Goal: Find specific fact: Find contact information

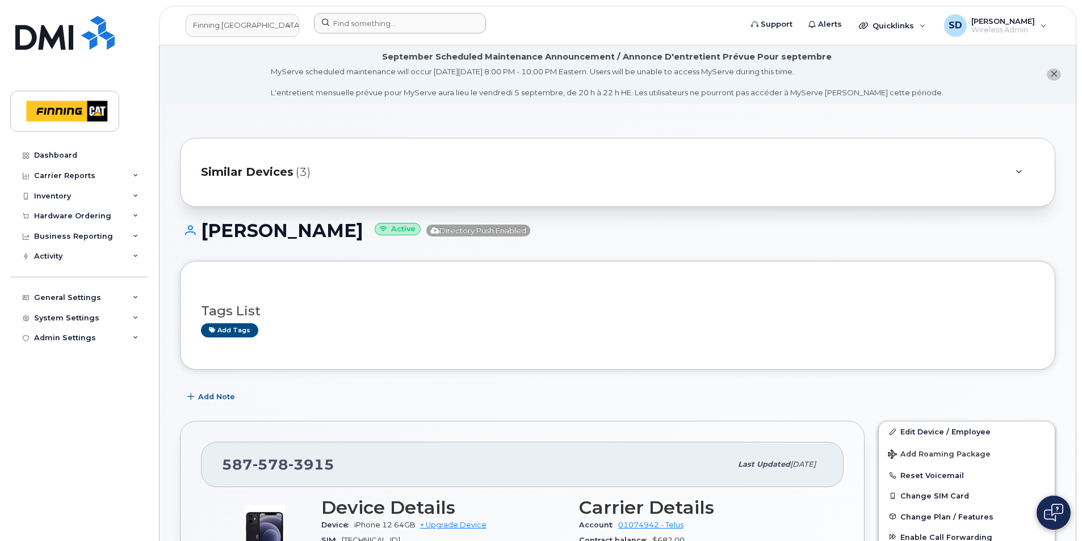
scroll to position [284, 0]
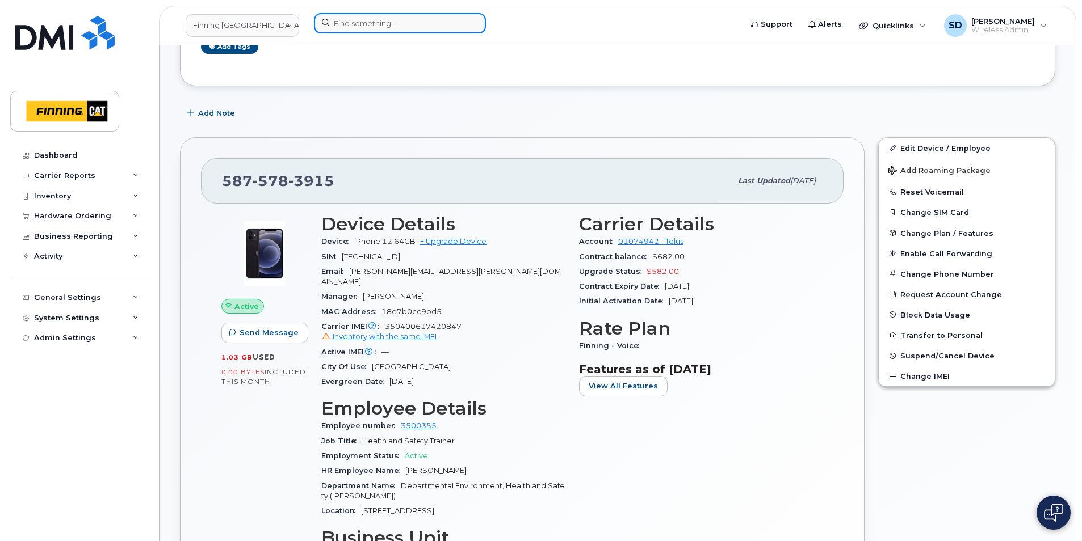
click at [344, 22] on input at bounding box center [400, 23] width 172 height 20
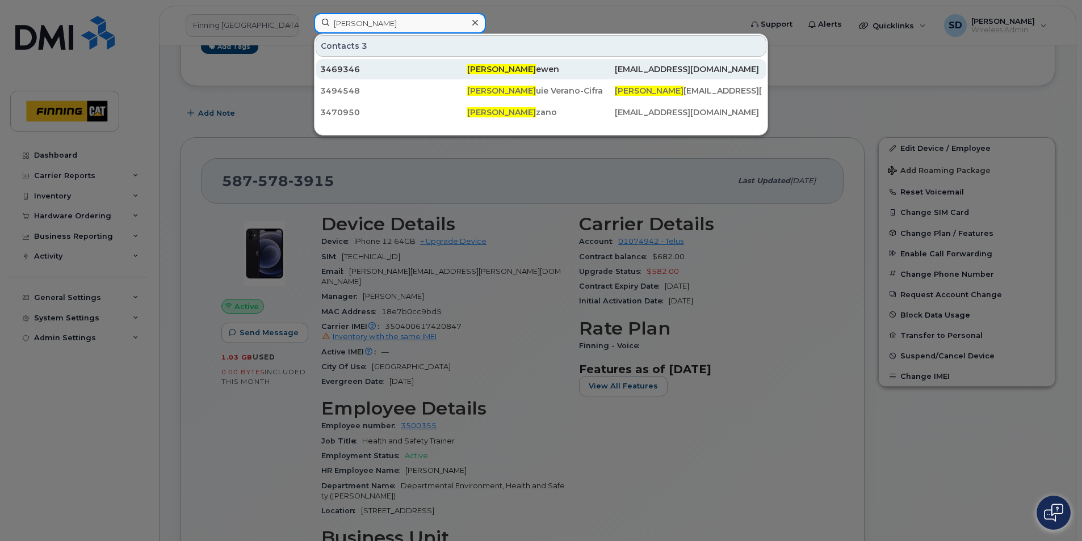
type input "Michelle Lo"
click at [484, 65] on span "Michelle Lo" at bounding box center [501, 69] width 69 height 10
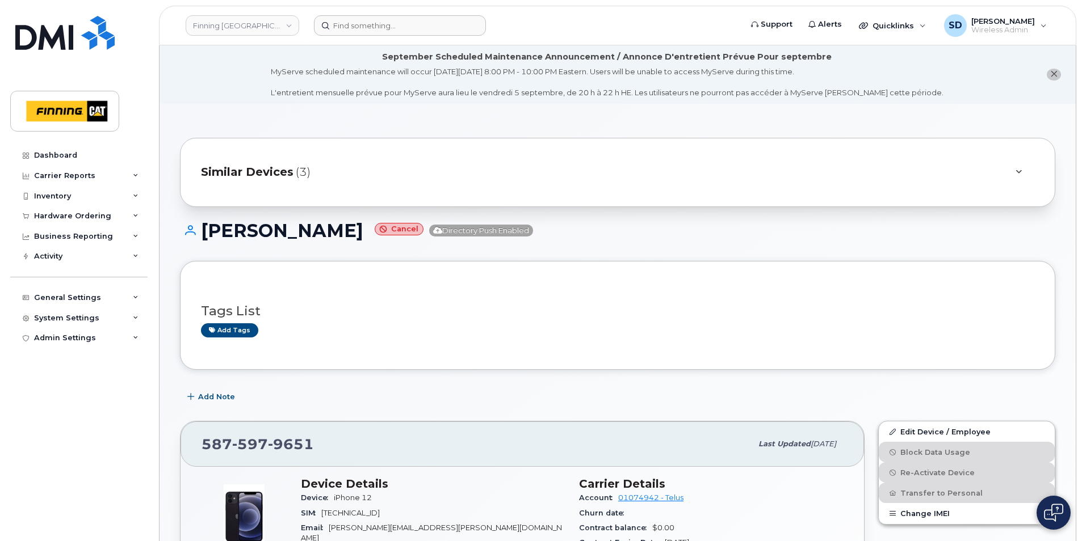
scroll to position [780, 0]
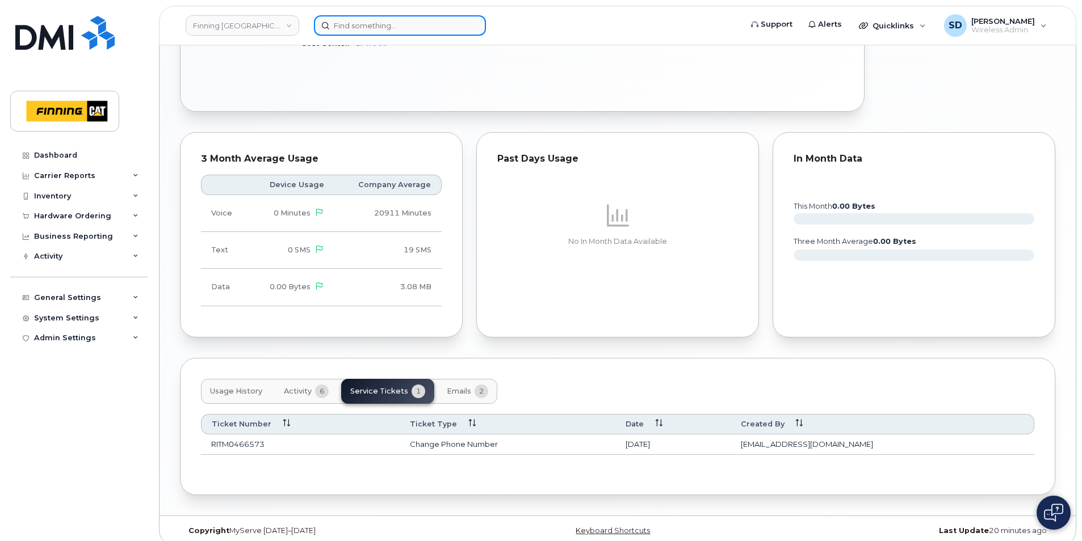
click at [361, 31] on input at bounding box center [400, 25] width 172 height 20
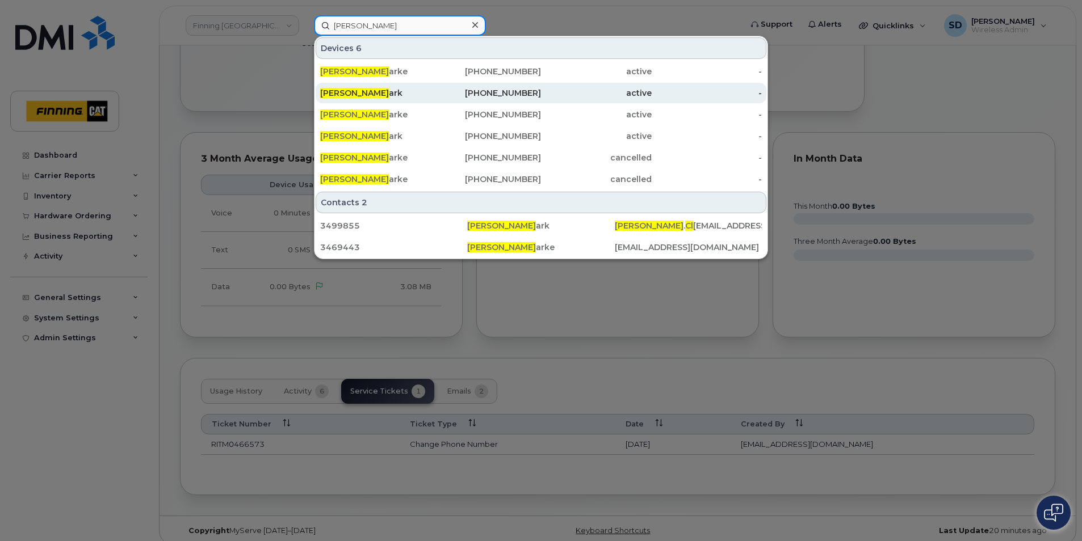
type input "[PERSON_NAME]"
click at [371, 88] on div "[PERSON_NAME]" at bounding box center [375, 92] width 111 height 11
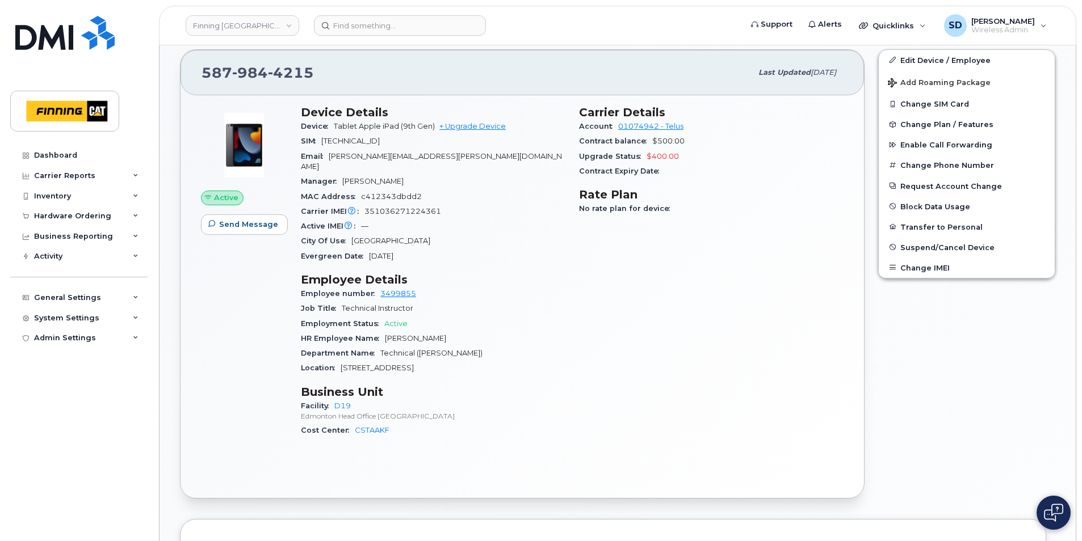
scroll to position [397, 0]
drag, startPoint x: 601, startPoint y: 252, endPoint x: 603, endPoint y: 263, distance: 11.5
click at [601, 252] on div "Carrier Details Account 01074942 - Telus Contract balance $500.00 Upgrade Statu…" at bounding box center [711, 276] width 278 height 355
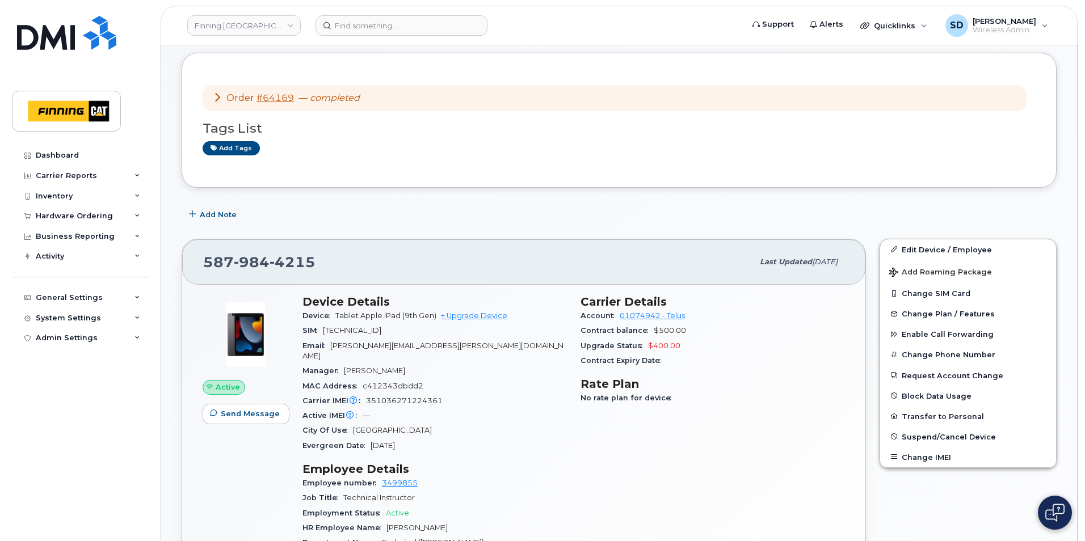
scroll to position [227, 0]
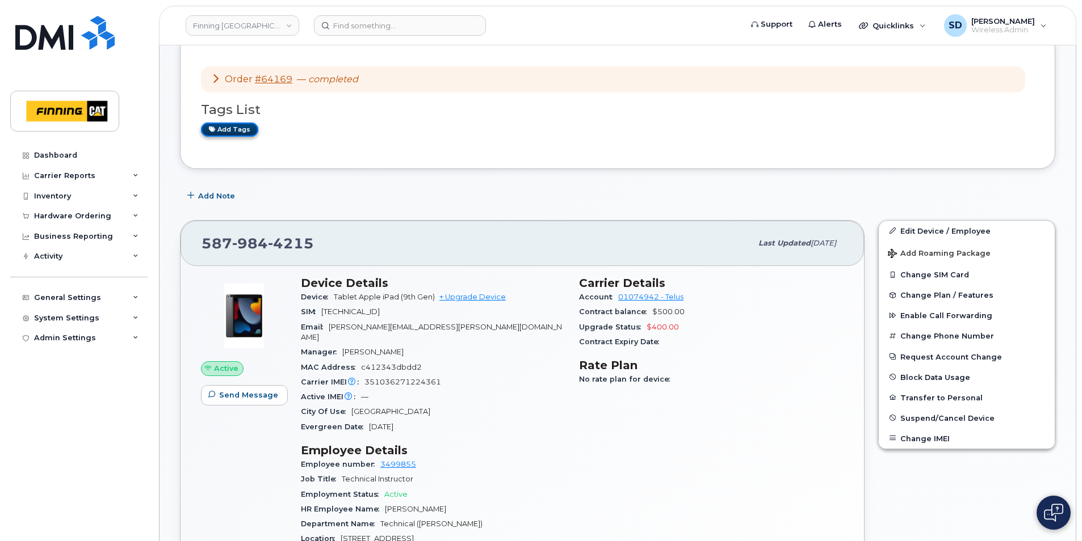
click at [234, 128] on link "Add tags" at bounding box center [229, 130] width 57 height 14
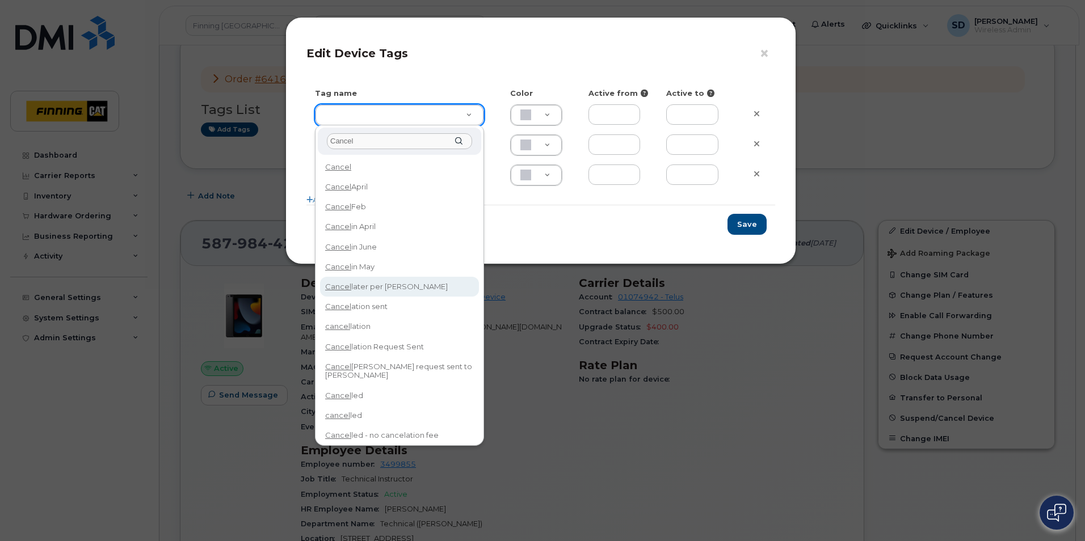
type input "Cancel"
type input "Cancel later per Sandy"
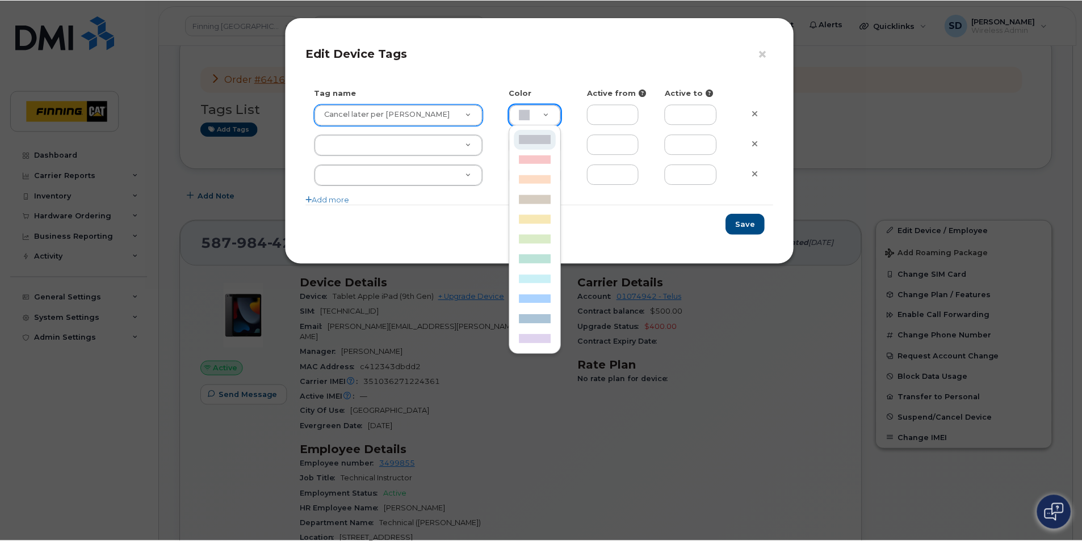
scroll to position [0, 3]
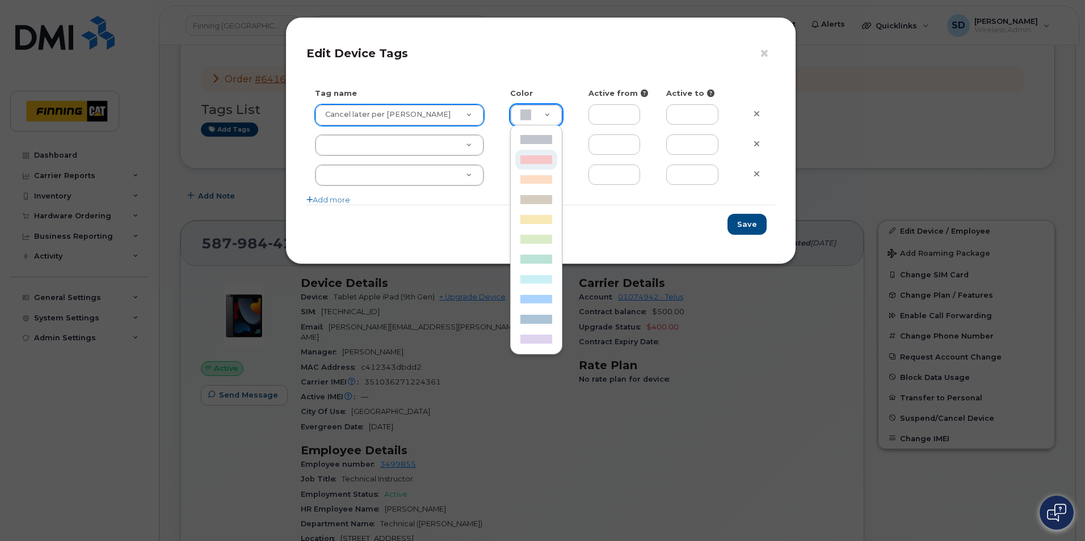
type input "F8C6C8"
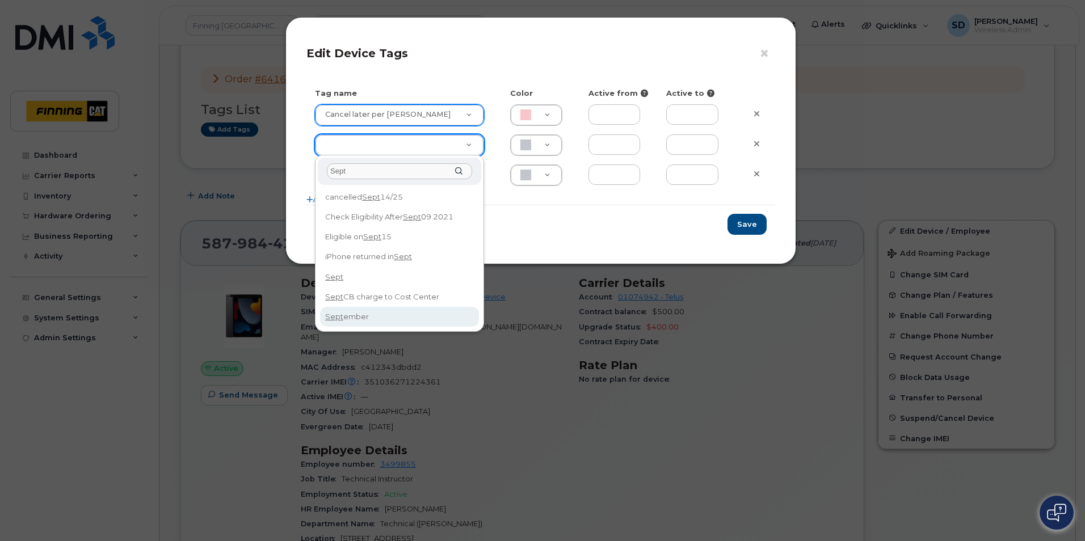
type input "Sept"
drag, startPoint x: 359, startPoint y: 316, endPoint x: 366, endPoint y: 313, distance: 7.9
type input "September"
type input "ABD3FF"
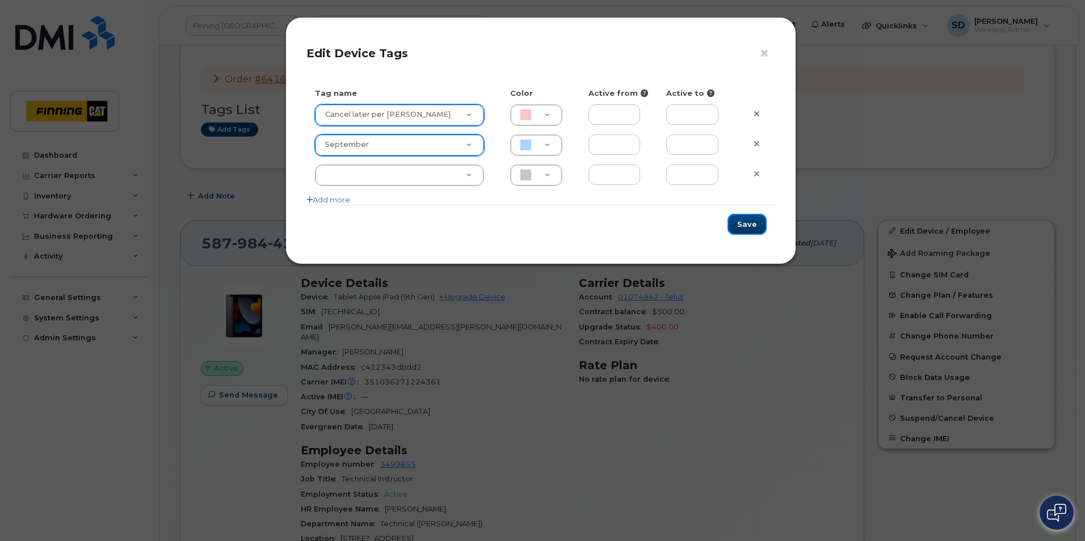
click at [754, 226] on button "Save" at bounding box center [747, 224] width 39 height 21
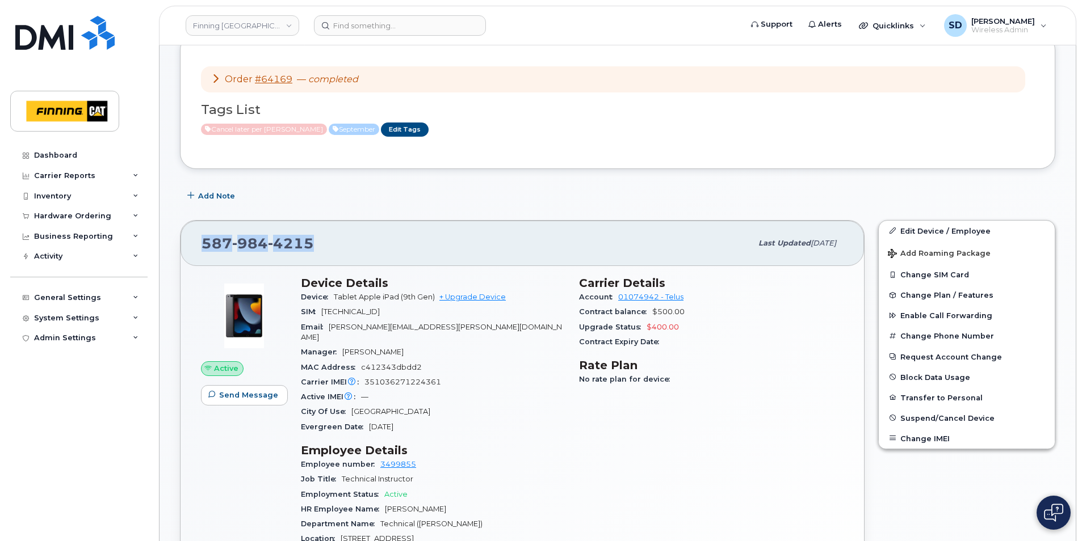
drag, startPoint x: 322, startPoint y: 241, endPoint x: 180, endPoint y: 245, distance: 141.9
click at [180, 245] on div "587 984 4215 Last updated Aug 29, 2025" at bounding box center [521, 243] width 683 height 45
drag, startPoint x: 182, startPoint y: 245, endPoint x: 217, endPoint y: 241, distance: 35.9
copy span "587 984 4215"
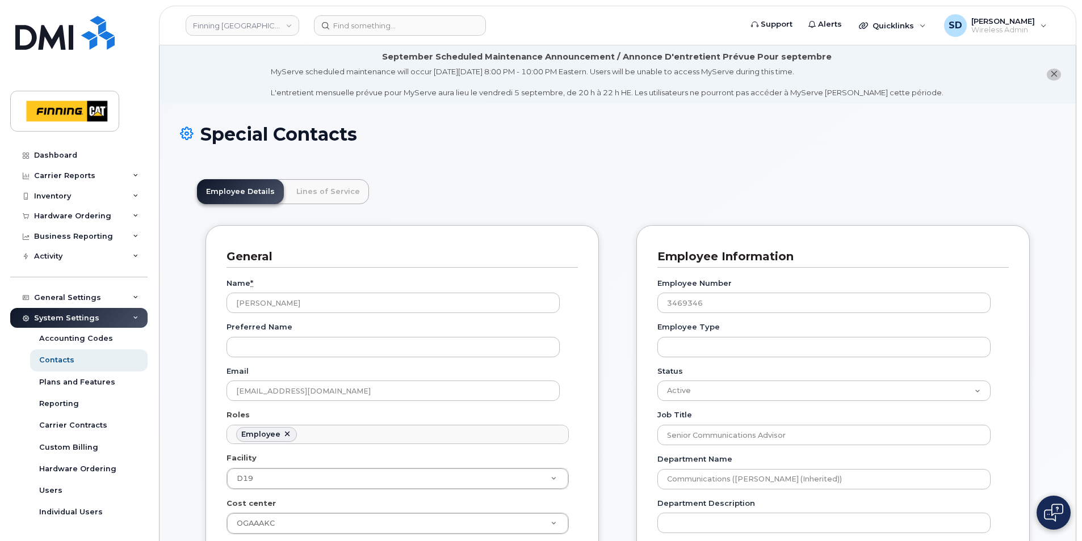
scroll to position [33, 0]
click at [344, 26] on input at bounding box center [400, 25] width 172 height 20
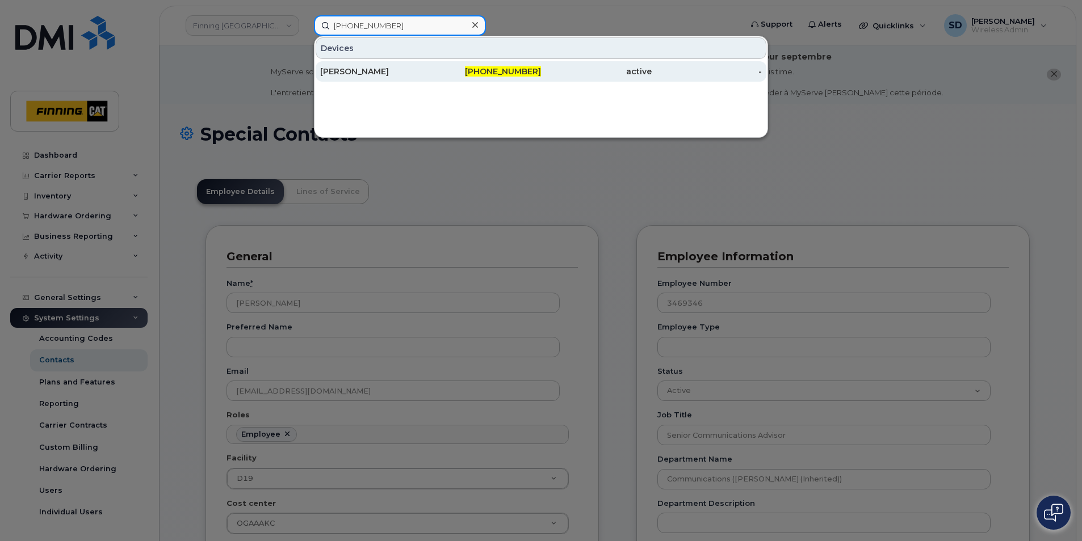
type input "587-297-1422"
click at [346, 69] on div "[PERSON_NAME]" at bounding box center [375, 71] width 111 height 11
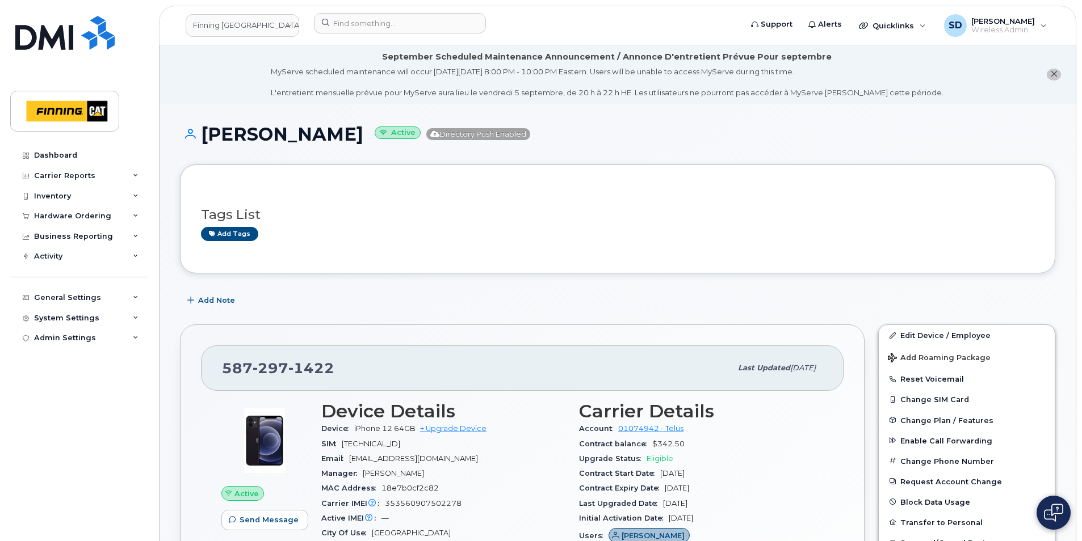
drag, startPoint x: 345, startPoint y: 136, endPoint x: 205, endPoint y: 134, distance: 140.2
click at [205, 134] on h1 "[PERSON_NAME] Active Directory Push Enabled" at bounding box center [617, 134] width 875 height 20
copy h1 "[PERSON_NAME]"
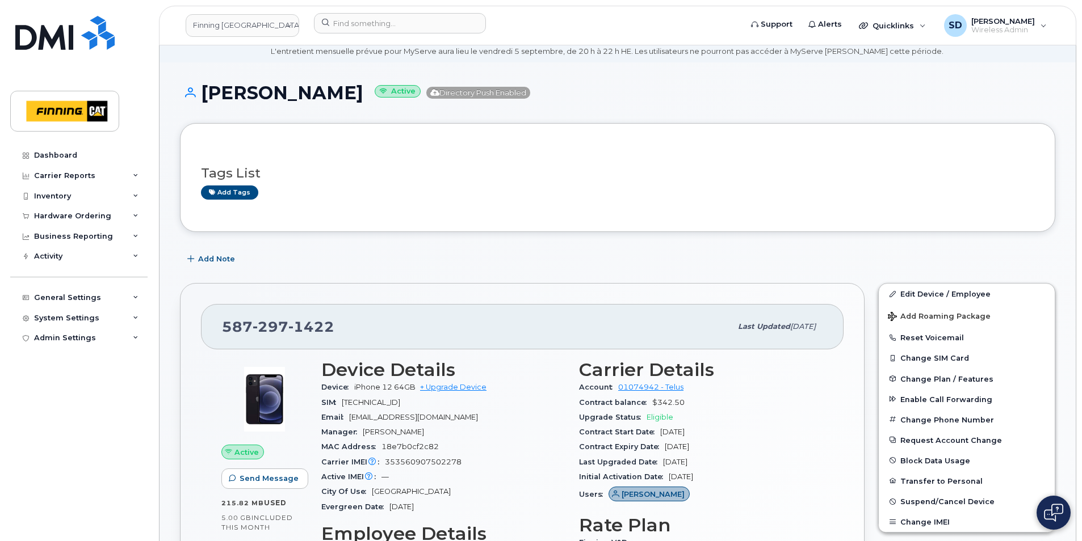
scroll to position [57, 0]
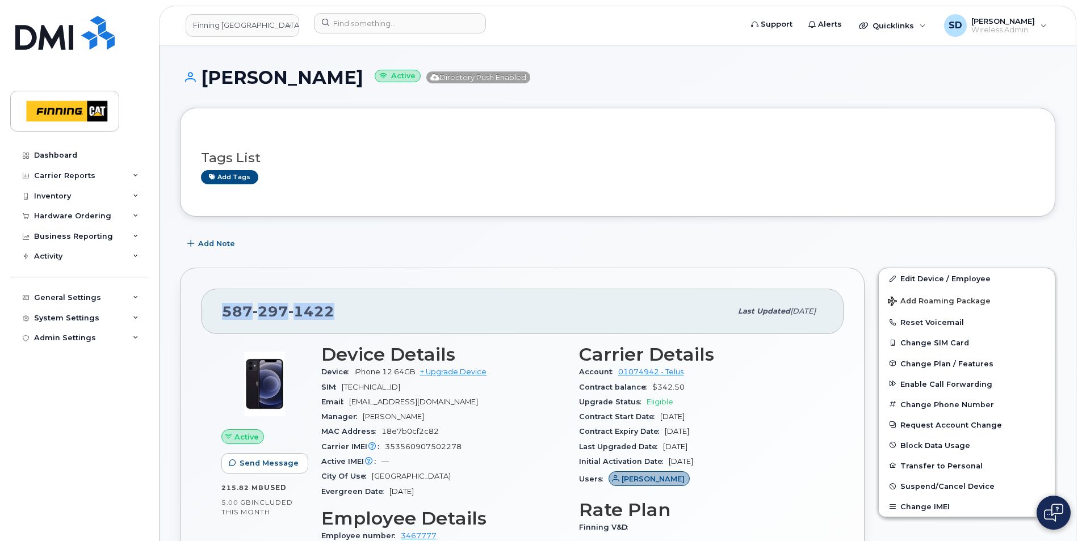
drag, startPoint x: 336, startPoint y: 313, endPoint x: 215, endPoint y: 310, distance: 121.5
click at [215, 310] on div "587 297 1422 Last updated Aug 05, 2025" at bounding box center [522, 311] width 642 height 45
drag, startPoint x: 215, startPoint y: 310, endPoint x: 237, endPoint y: 309, distance: 22.2
copy span "587 297 1422"
click at [338, 21] on input at bounding box center [400, 23] width 172 height 20
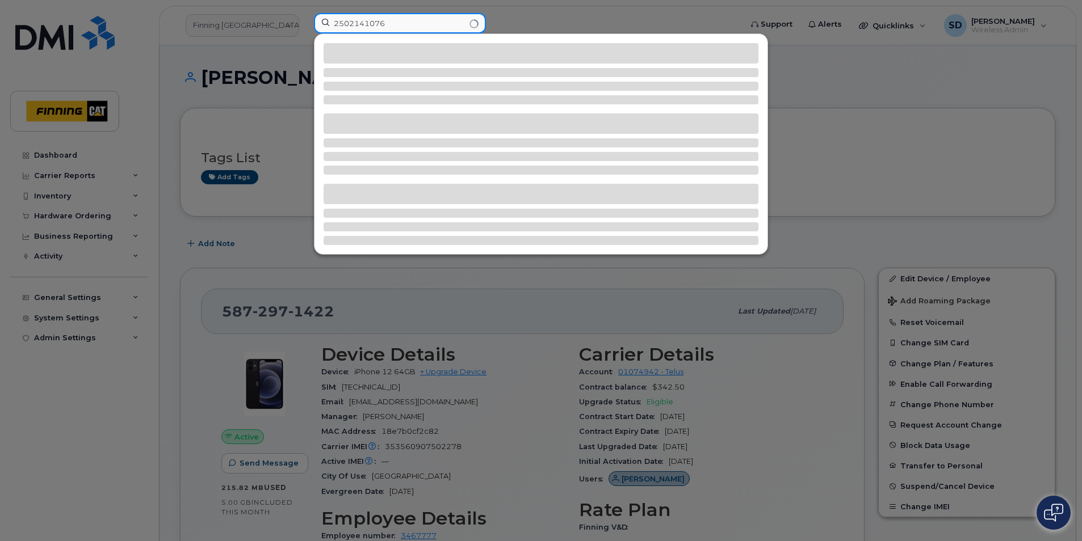
type input "2502141076"
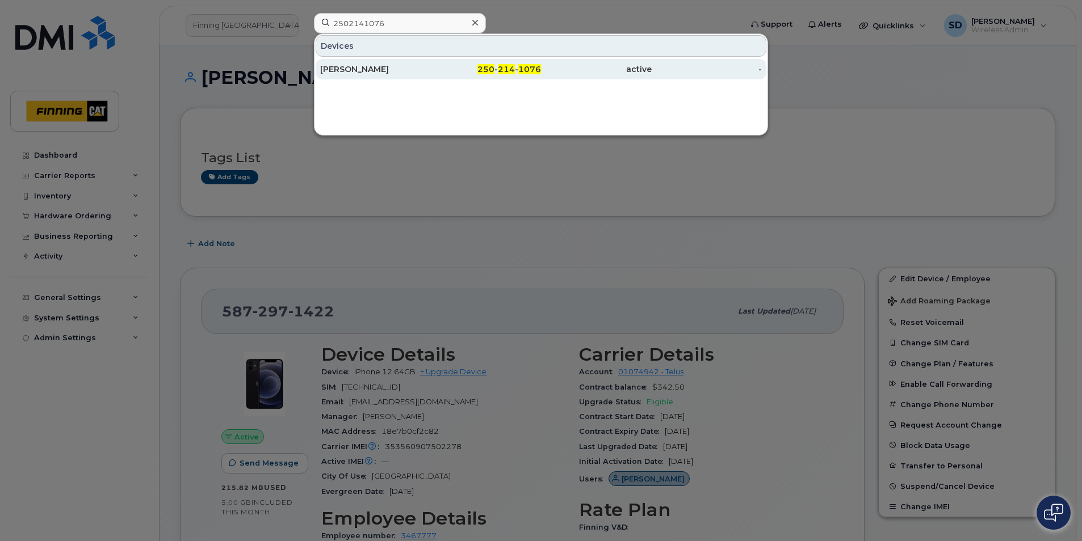
click at [350, 66] on div "[PERSON_NAME]" at bounding box center [375, 69] width 111 height 11
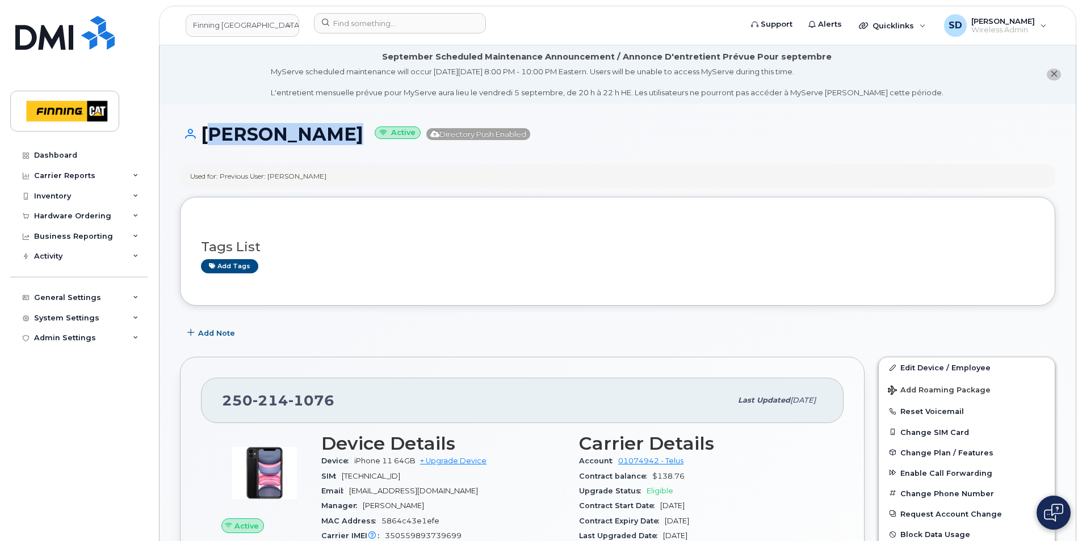
drag, startPoint x: 323, startPoint y: 134, endPoint x: 204, endPoint y: 133, distance: 119.8
click at [203, 133] on h1 "[PERSON_NAME] Active Directory Push Enabled" at bounding box center [617, 134] width 875 height 20
copy h1 "[PERSON_NAME]"
